Goal: Transaction & Acquisition: Subscribe to service/newsletter

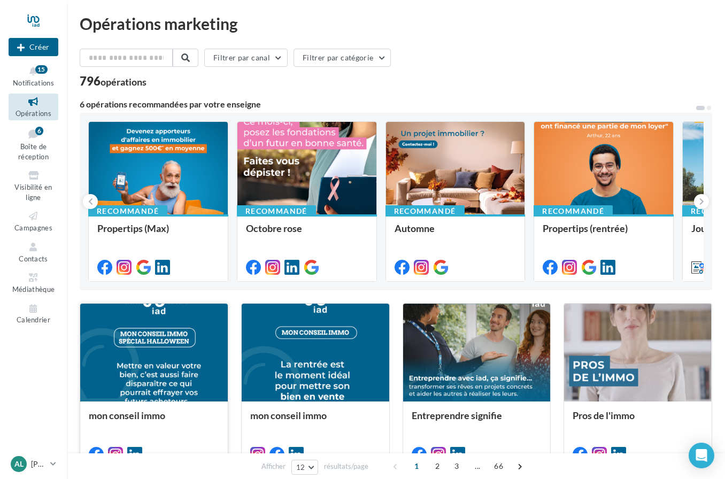
scroll to position [12, 0]
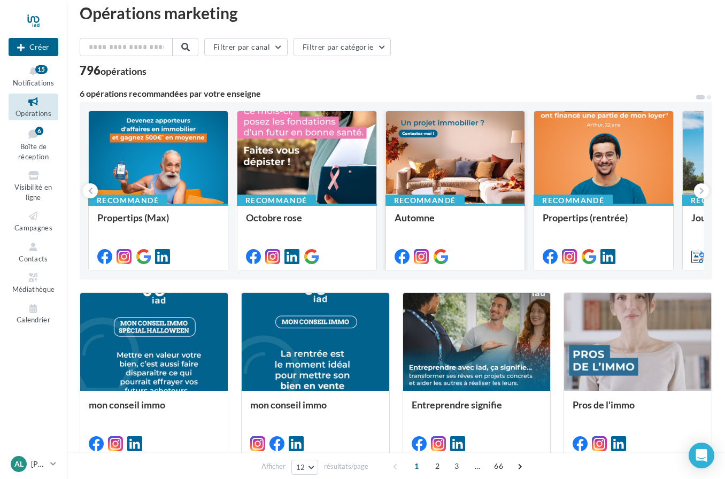
click at [441, 193] on div at bounding box center [455, 158] width 139 height 94
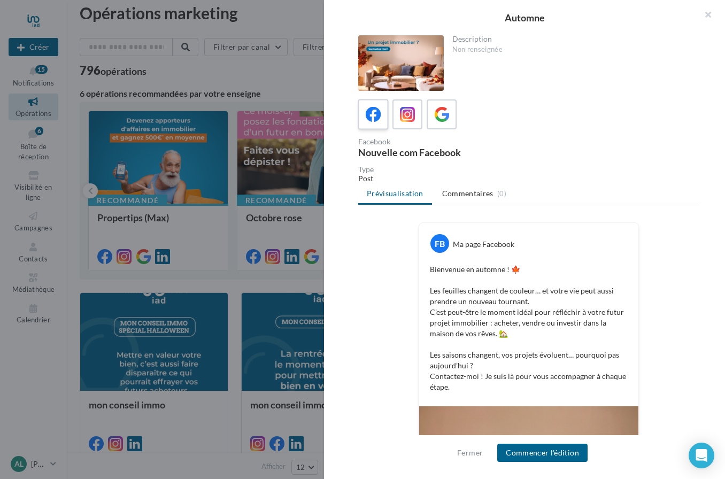
scroll to position [0, 0]
click at [404, 115] on icon at bounding box center [407, 114] width 15 height 15
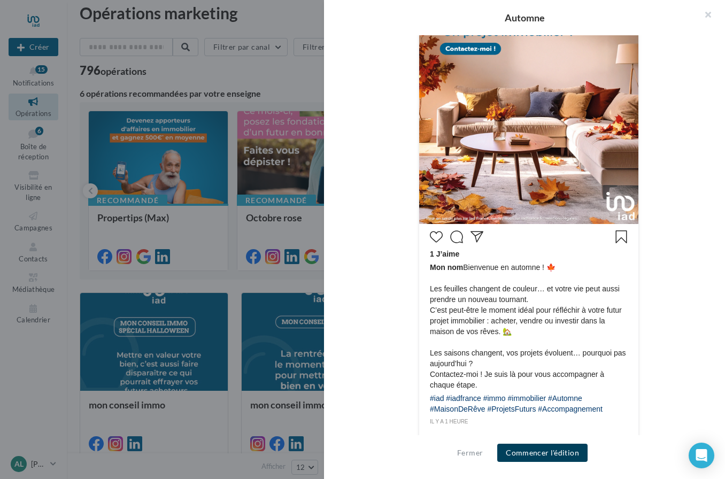
scroll to position [313, 0]
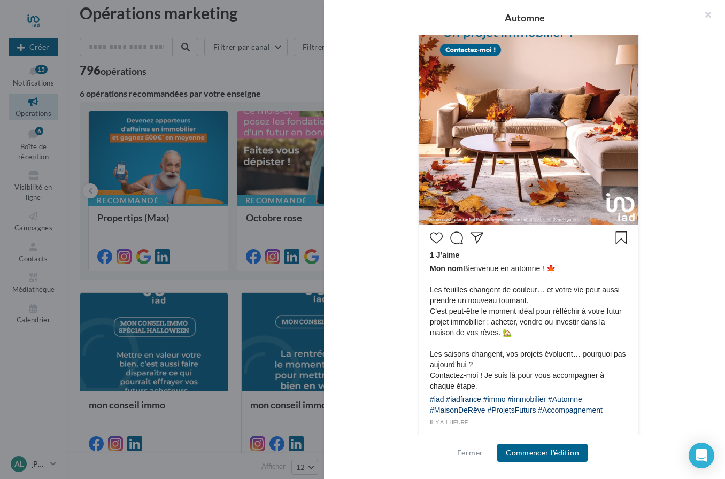
click at [531, 462] on button "Commencer l'édition" at bounding box center [542, 453] width 90 height 18
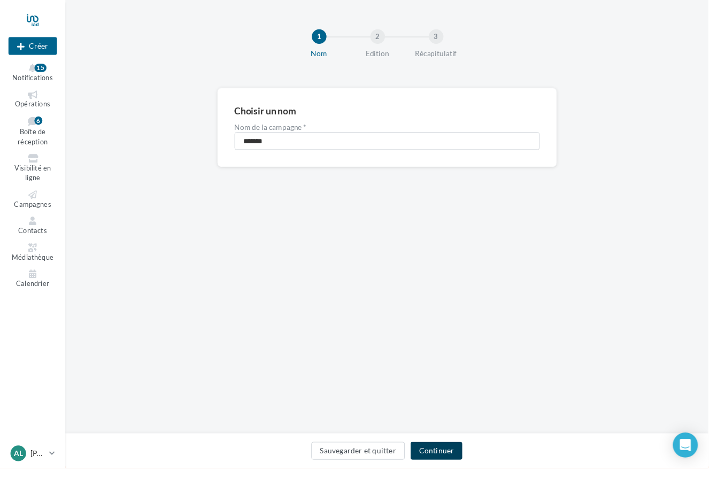
click at [447, 465] on button "Continuer" at bounding box center [446, 461] width 53 height 18
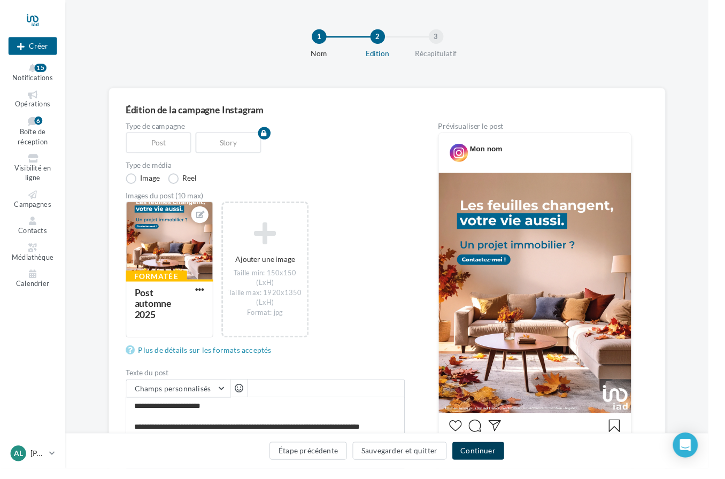
click at [511, 470] on button "Continuer" at bounding box center [489, 461] width 53 height 18
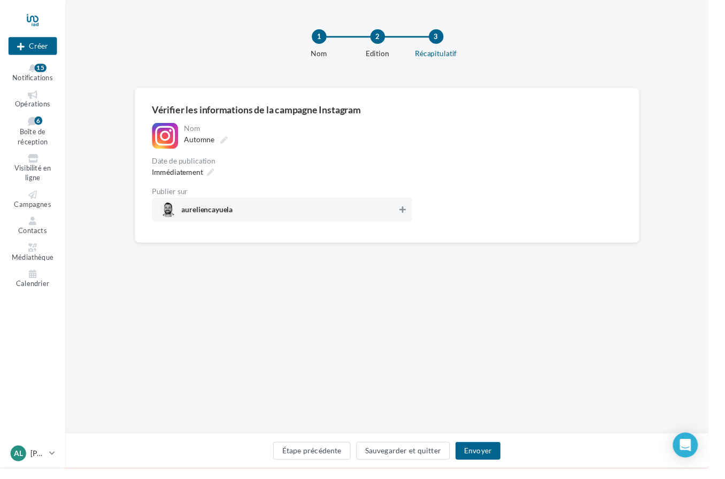
click at [412, 215] on icon at bounding box center [411, 214] width 6 height 7
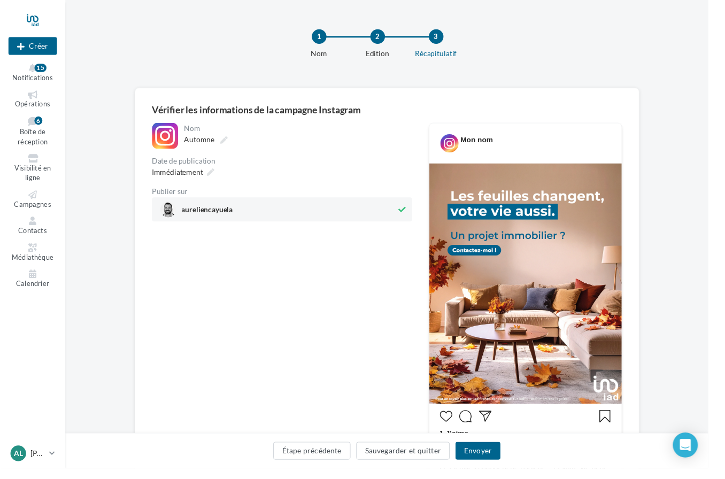
click at [502, 470] on button "Envoyer" at bounding box center [488, 461] width 45 height 18
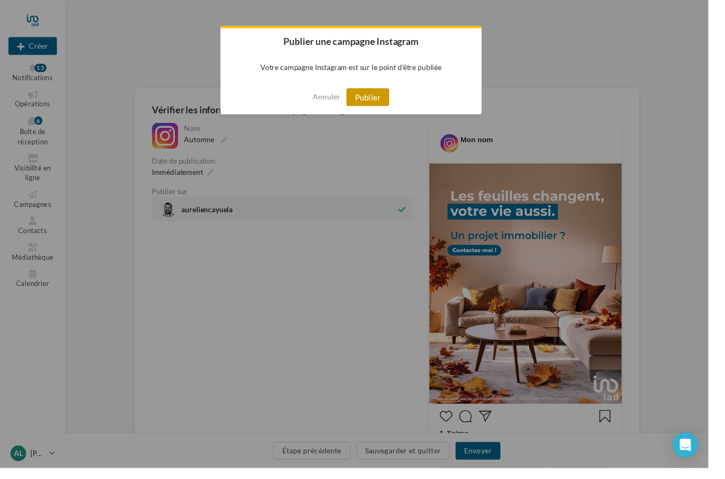
click at [386, 108] on button "Publier" at bounding box center [376, 99] width 44 height 18
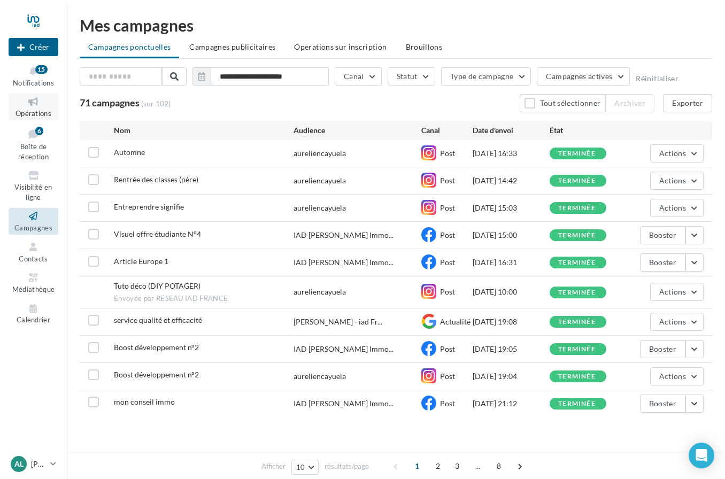
click at [42, 110] on span "Opérations" at bounding box center [33, 113] width 36 height 9
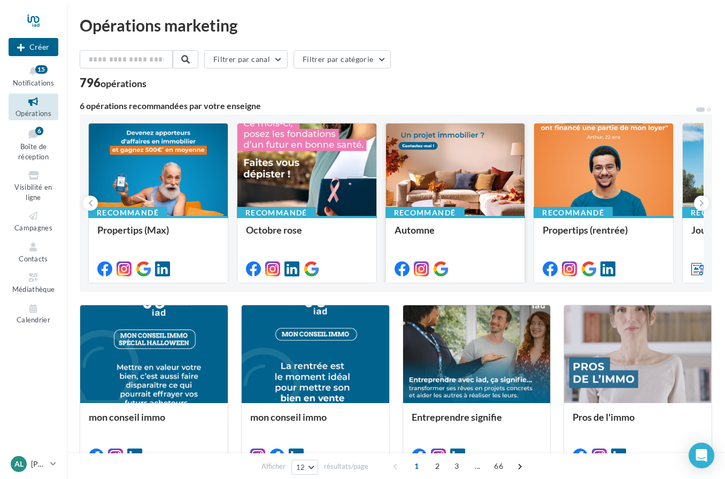
click at [441, 184] on div at bounding box center [455, 170] width 139 height 94
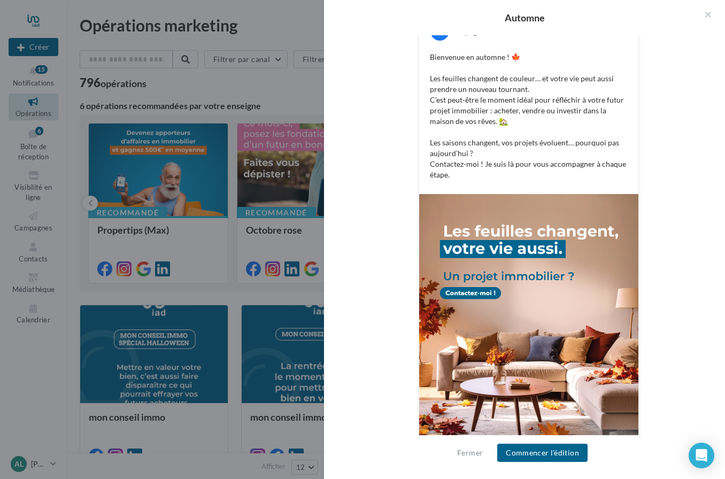
scroll to position [212, 0]
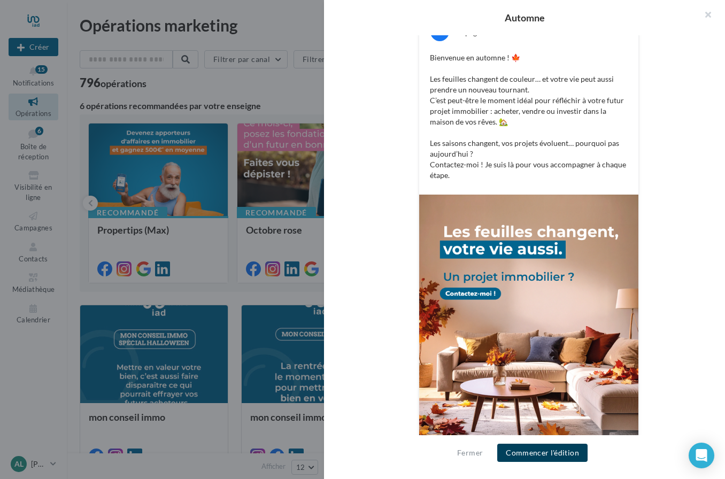
click at [552, 461] on button "Commencer l'édition" at bounding box center [542, 453] width 90 height 18
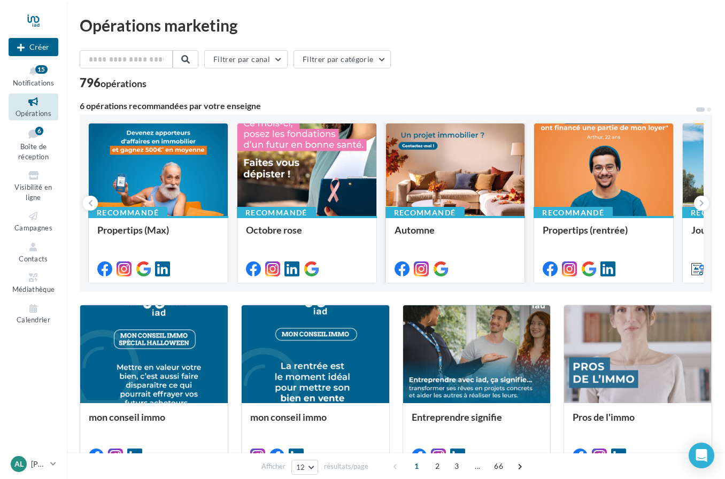
click at [457, 182] on div at bounding box center [455, 170] width 139 height 94
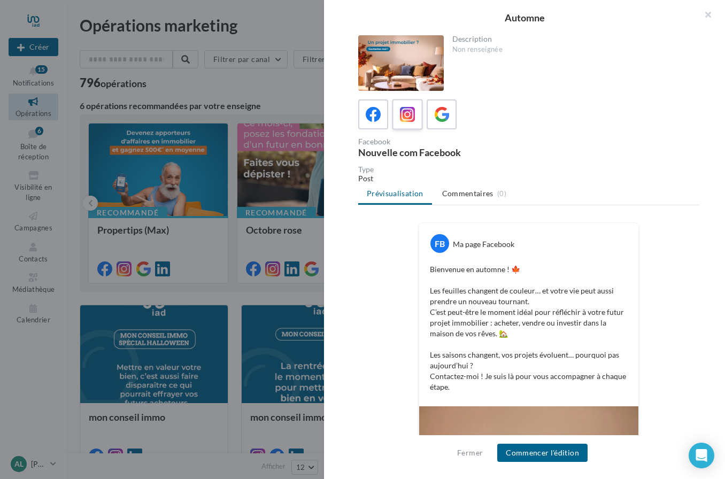
click at [414, 117] on icon at bounding box center [407, 114] width 15 height 15
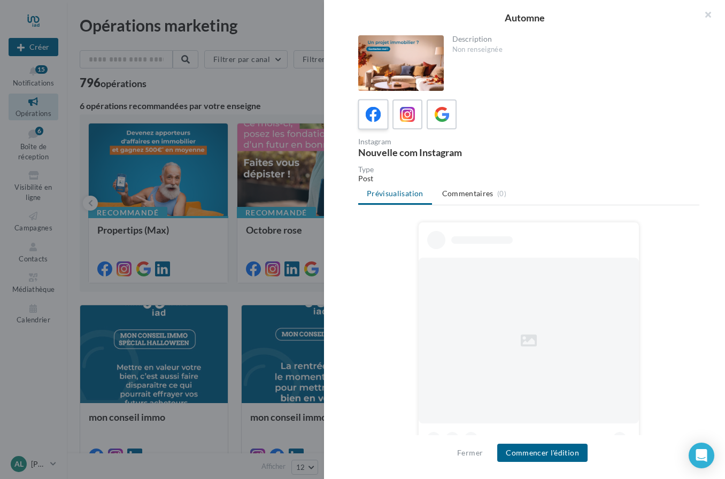
click at [377, 115] on icon at bounding box center [373, 114] width 15 height 15
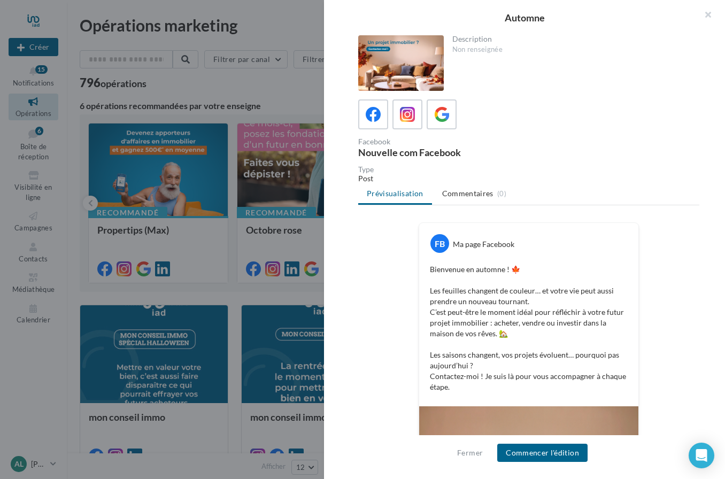
click at [545, 455] on button "Commencer l'édition" at bounding box center [542, 453] width 90 height 18
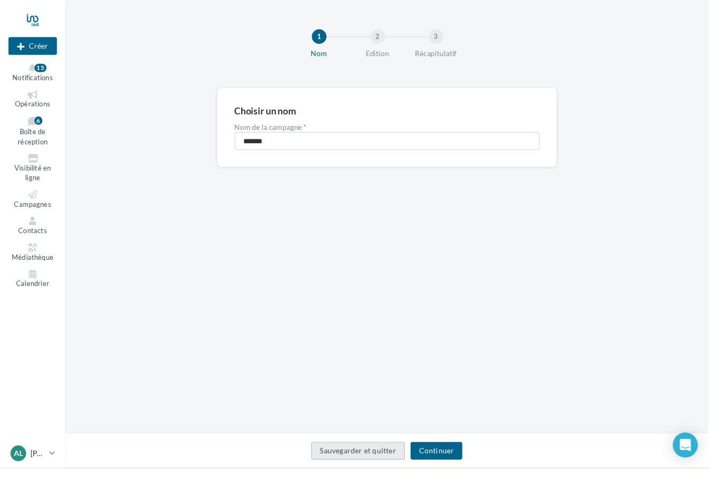
click at [456, 467] on button "Continuer" at bounding box center [446, 461] width 53 height 18
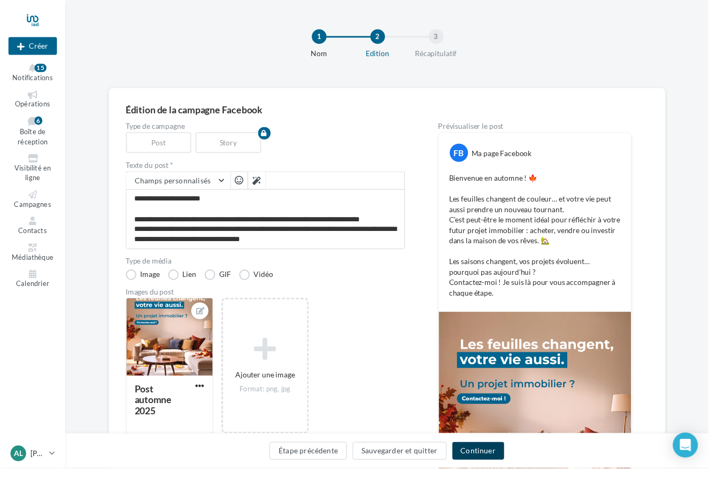
click at [497, 469] on button "Continuer" at bounding box center [489, 461] width 53 height 18
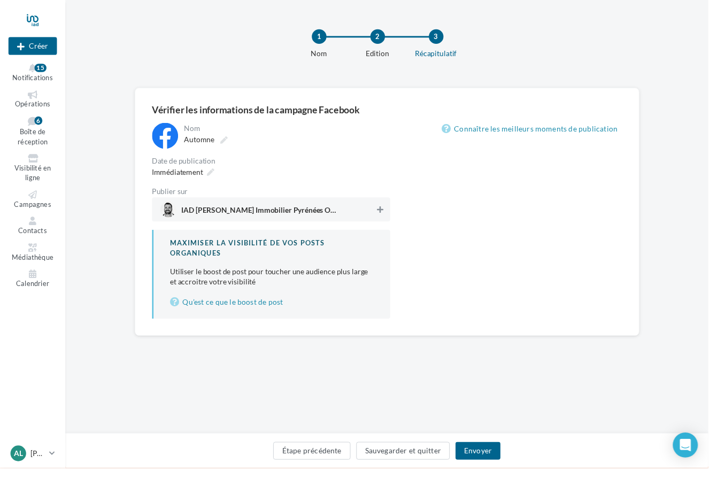
click at [384, 218] on button at bounding box center [389, 214] width 11 height 13
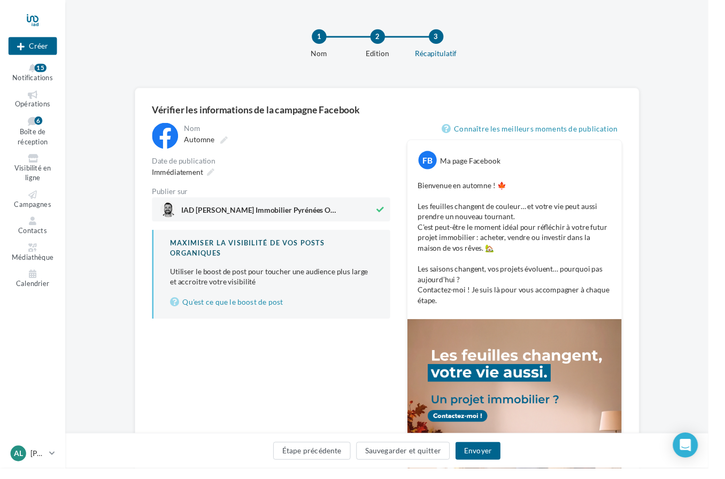
click at [510, 470] on button "Envoyer" at bounding box center [488, 461] width 45 height 18
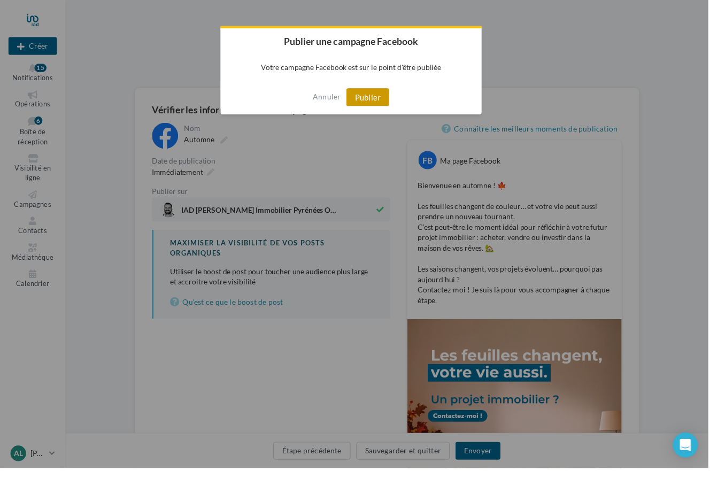
click at [397, 101] on button "Publier" at bounding box center [376, 99] width 44 height 18
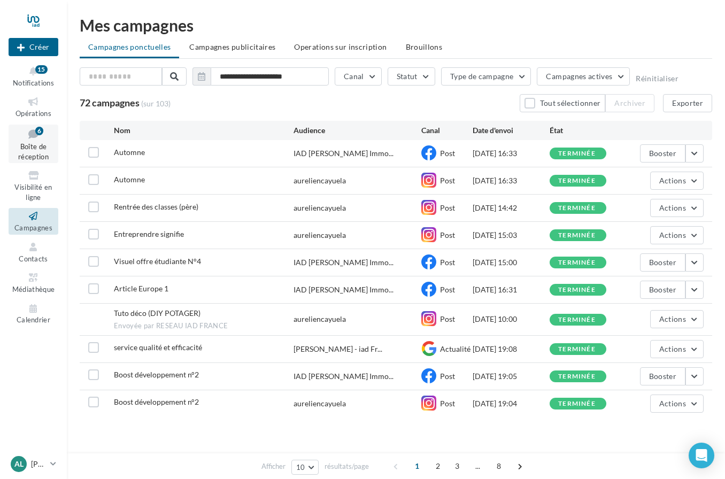
click at [40, 140] on link "Boîte de réception 6" at bounding box center [34, 144] width 50 height 39
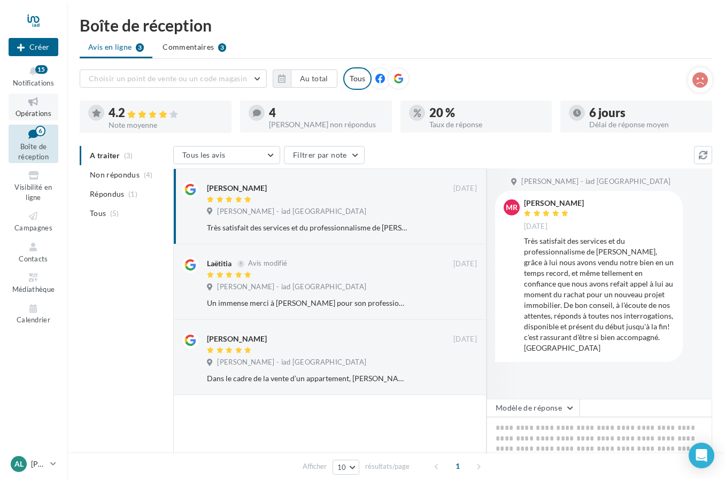
click at [39, 107] on link "Opérations" at bounding box center [34, 107] width 50 height 26
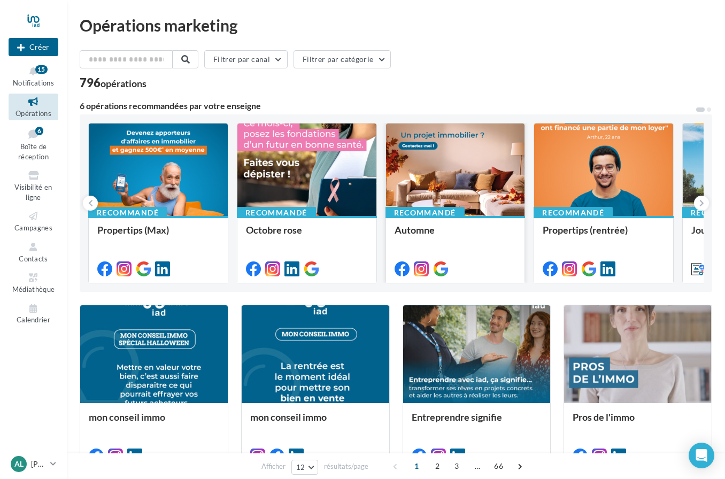
click at [451, 203] on div at bounding box center [455, 170] width 139 height 94
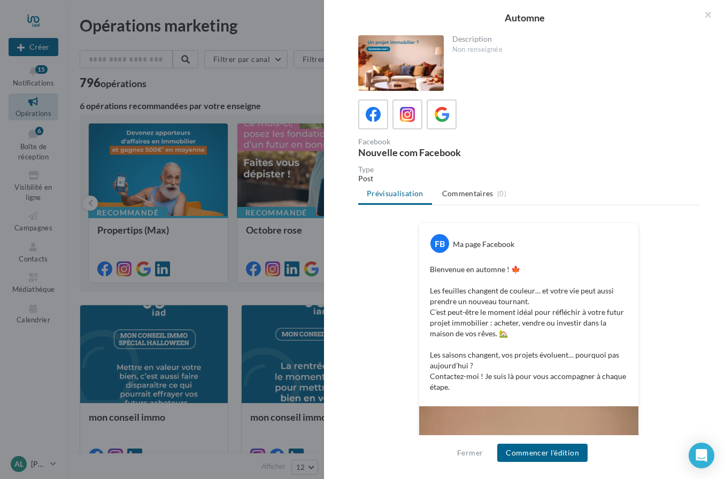
click at [439, 131] on div "Facebook Nouvelle com Facebook" at bounding box center [528, 128] width 341 height 58
click at [439, 117] on icon at bounding box center [441, 114] width 15 height 15
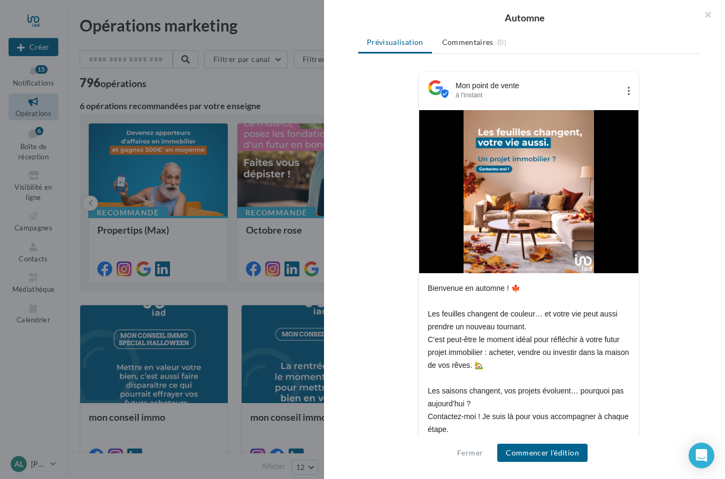
scroll to position [133, 0]
click at [567, 452] on button "Commencer l'édition" at bounding box center [542, 453] width 90 height 18
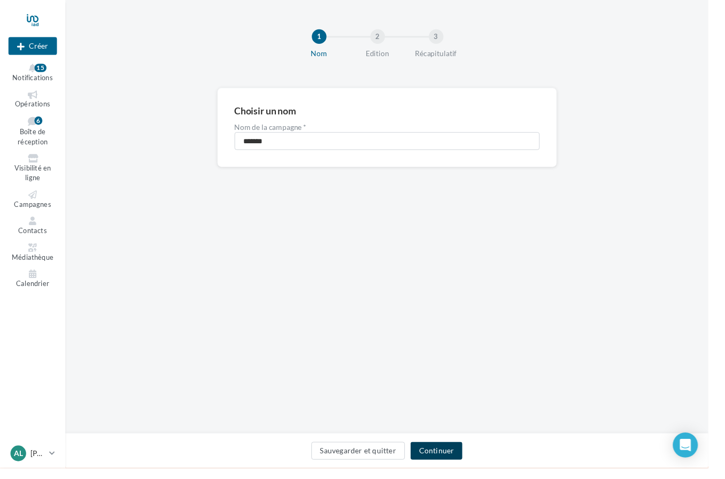
click at [461, 469] on button "Continuer" at bounding box center [446, 461] width 53 height 18
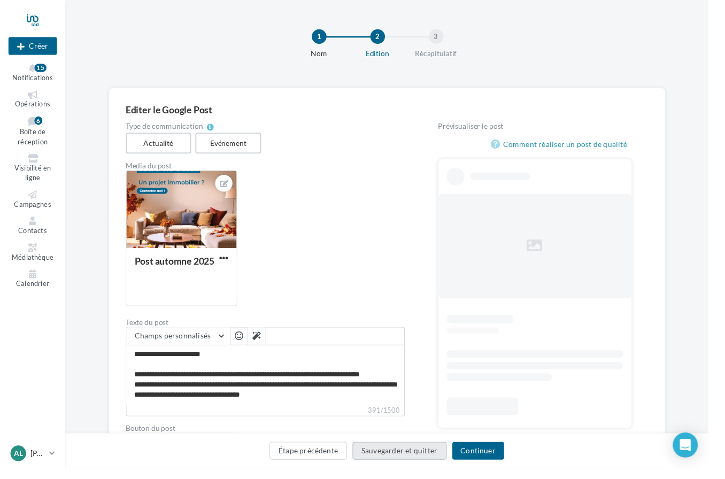
click at [457, 469] on button "Sauvegarder et quitter" at bounding box center [409, 461] width 96 height 18
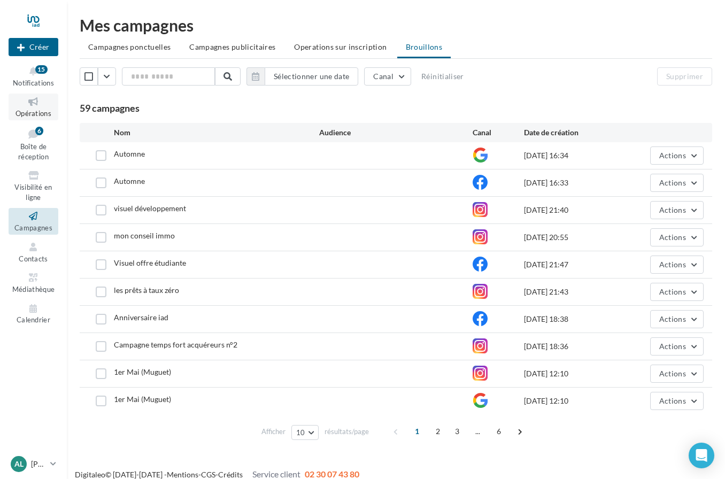
click at [38, 109] on span "Opérations" at bounding box center [33, 113] width 36 height 9
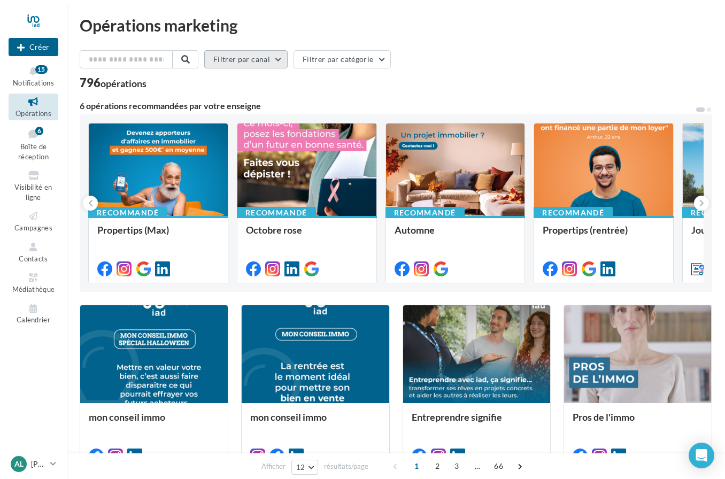
click at [277, 60] on button "Filtrer par canal" at bounding box center [245, 59] width 83 height 18
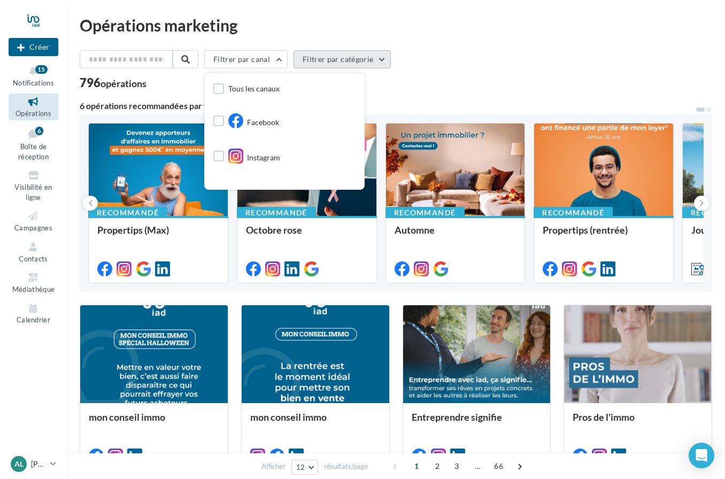
click at [361, 59] on button "Filtrer par catégorie" at bounding box center [341, 59] width 97 height 18
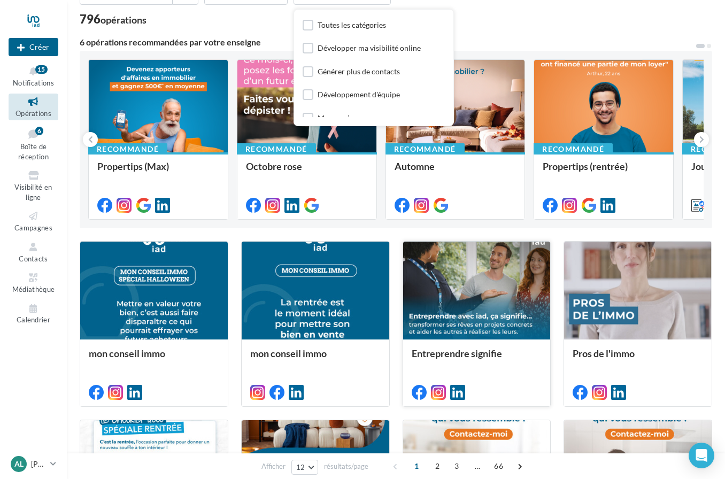
scroll to position [54, 0]
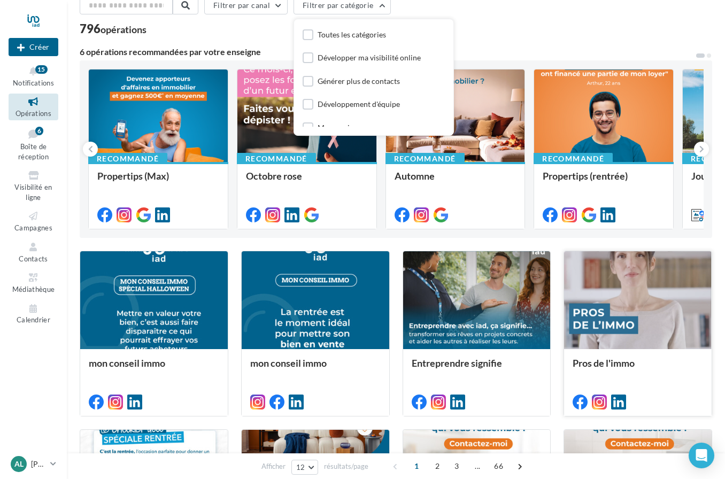
click at [610, 287] on div at bounding box center [638, 300] width 148 height 99
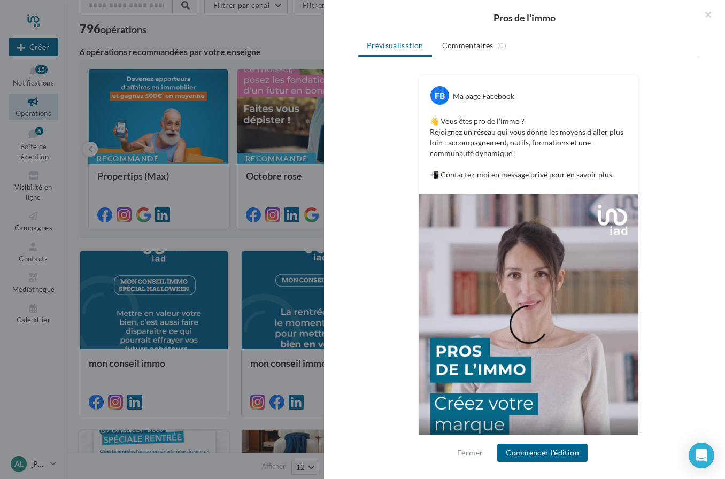
scroll to position [148, 0]
click at [630, 201] on video at bounding box center [528, 332] width 219 height 274
drag, startPoint x: 521, startPoint y: 456, endPoint x: 387, endPoint y: 445, distance: 134.0
click at [387, 445] on div "FB Ma page Facebook 👋 Vous êtes pro de l’immo ? Rejoignez un réseau qui vous do…" at bounding box center [528, 279] width 341 height 408
click at [589, 117] on p "👋 Vous êtes pro de l’immo ? Rejoignez un réseau qui vous donne les moyens d’all…" at bounding box center [529, 149] width 198 height 64
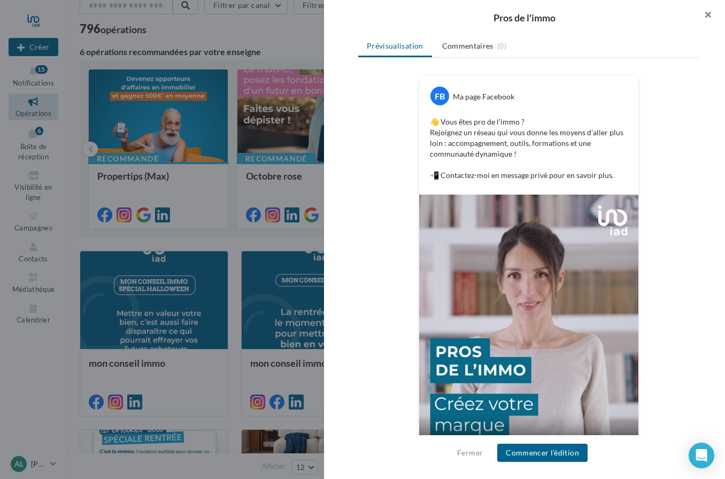
click at [711, 17] on button "button" at bounding box center [703, 16] width 43 height 32
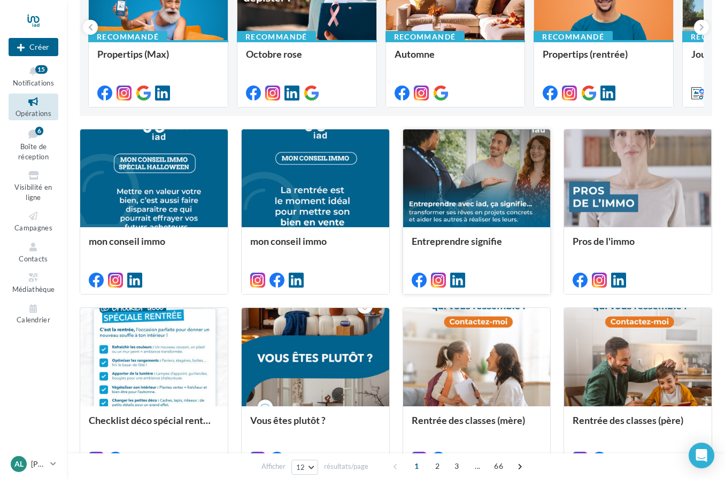
scroll to position [0, 0]
